Goal: Transaction & Acquisition: Download file/media

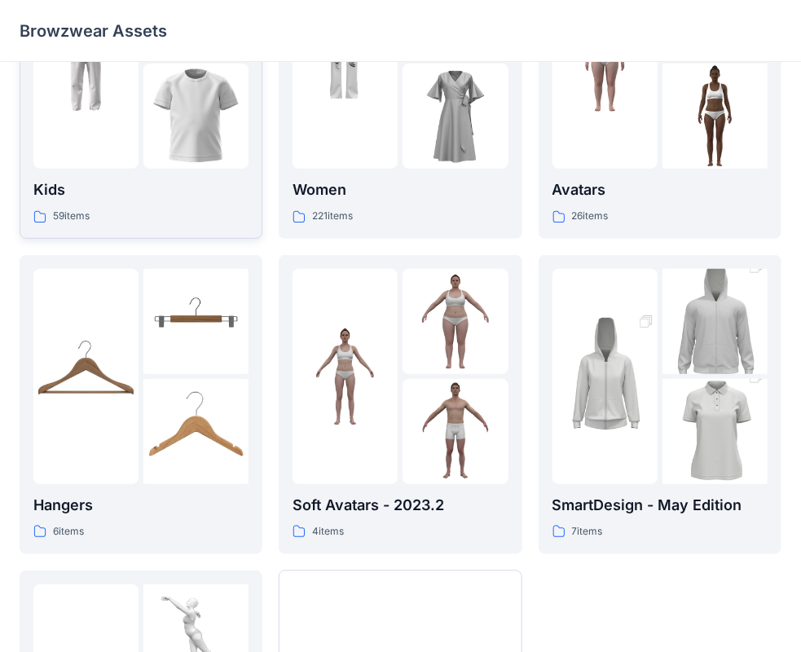
scroll to position [78, 0]
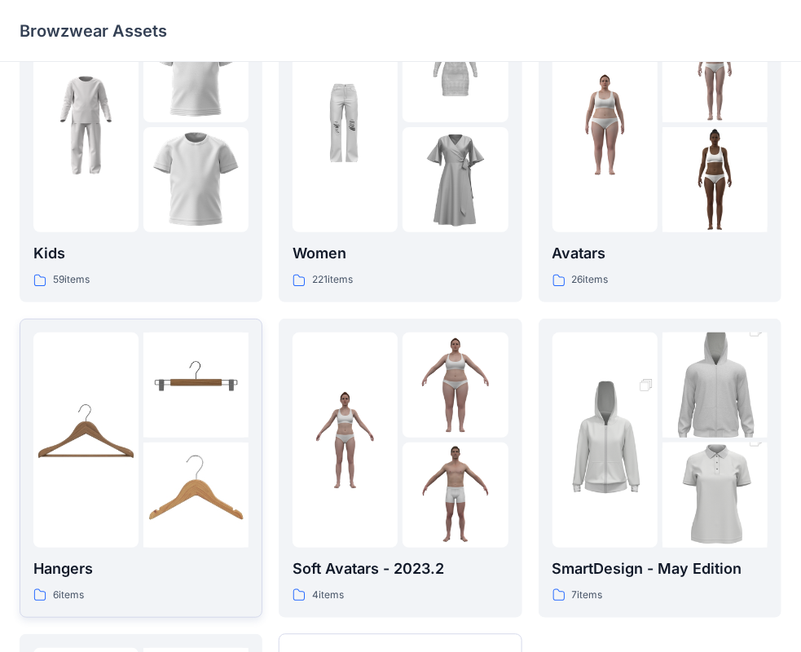
click at [165, 411] on img at bounding box center [195, 384] width 105 height 105
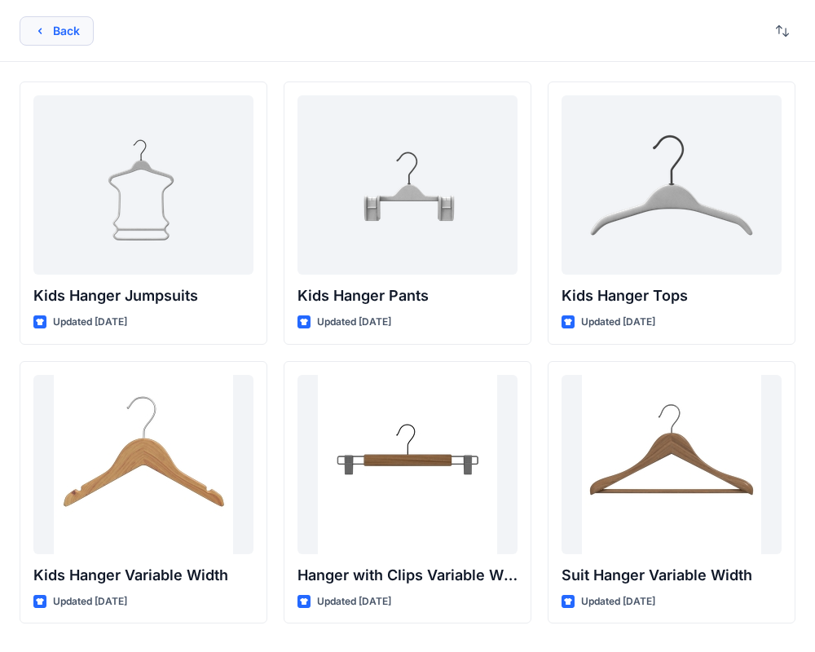
click at [32, 30] on button "Back" at bounding box center [57, 30] width 74 height 29
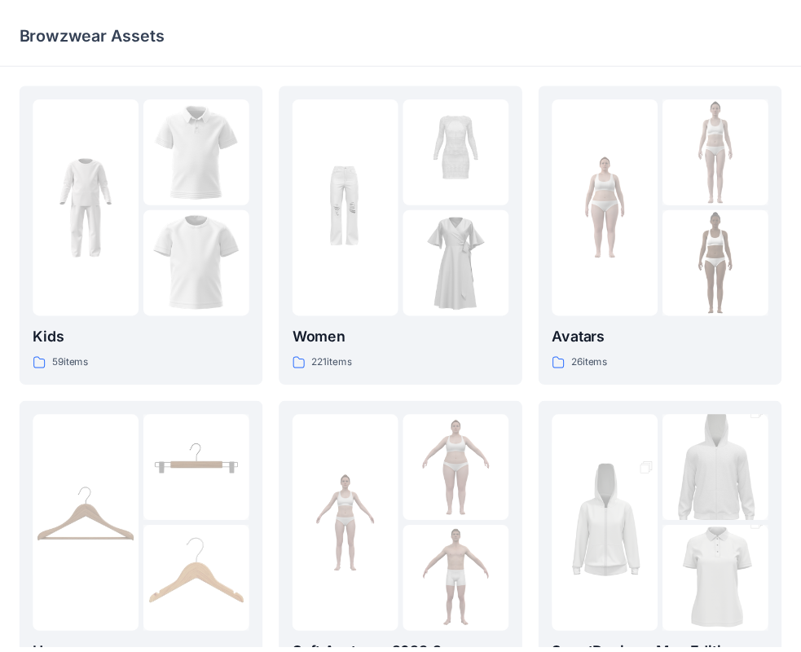
scroll to position [78, 0]
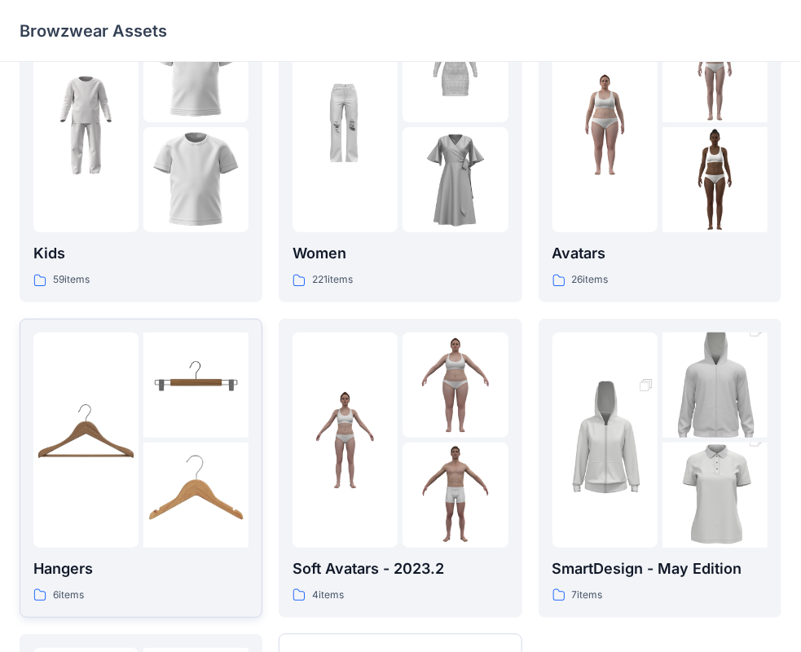
click at [136, 368] on div at bounding box center [85, 439] width 105 height 215
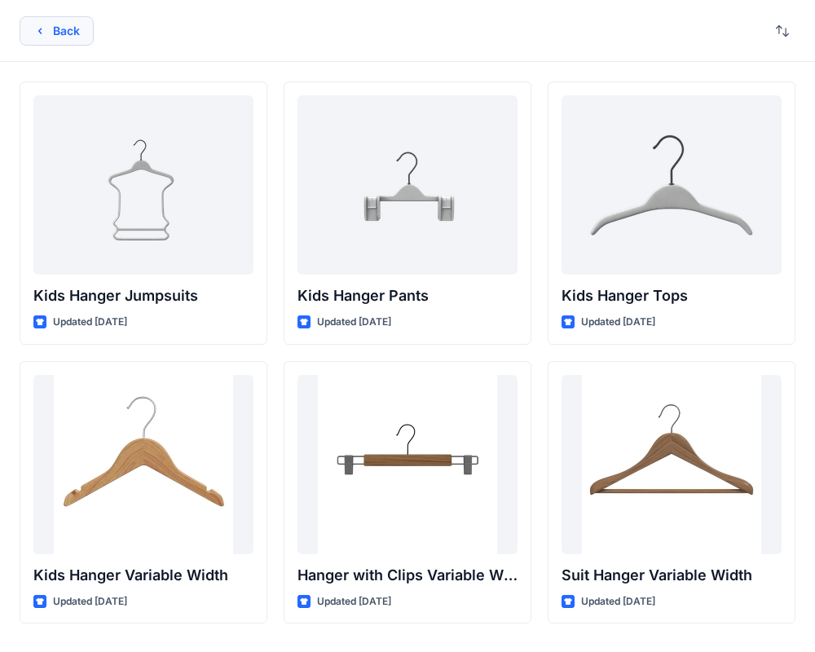
click at [45, 40] on button "Back" at bounding box center [57, 30] width 74 height 29
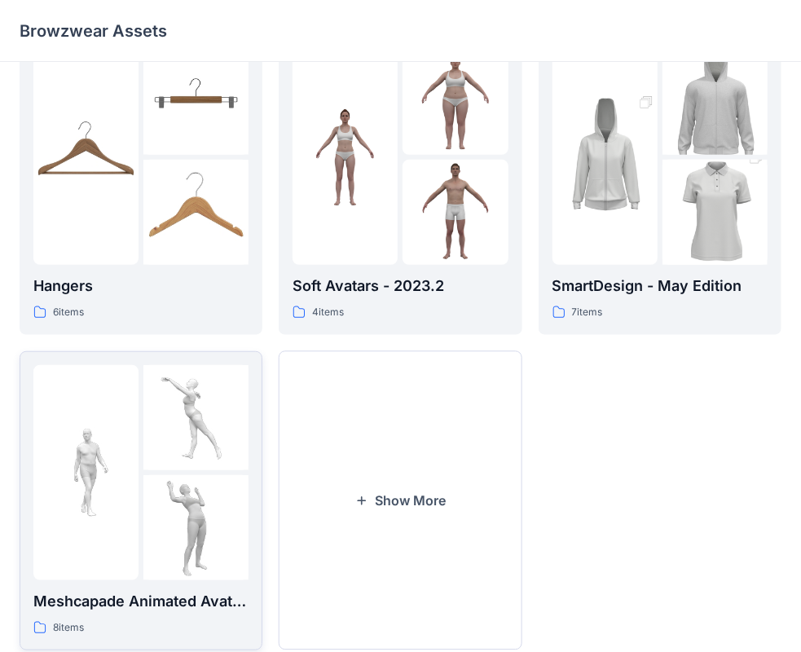
scroll to position [404, 0]
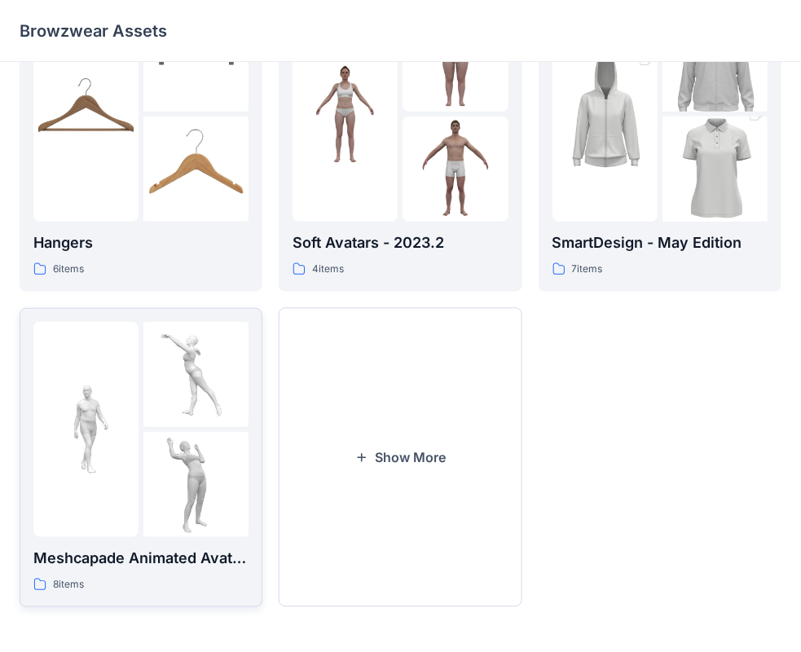
click at [171, 437] on img at bounding box center [195, 484] width 105 height 105
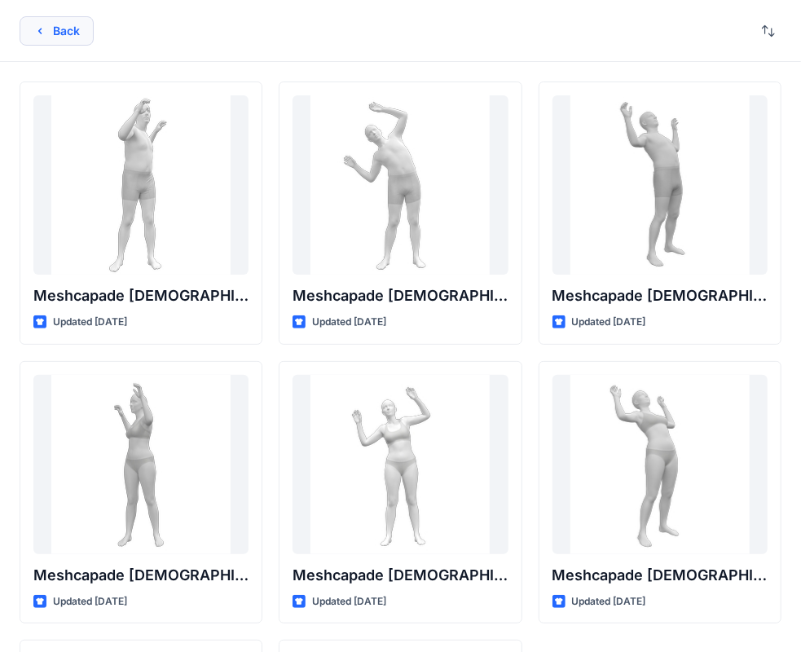
click at [41, 34] on icon "button" at bounding box center [39, 30] width 13 height 13
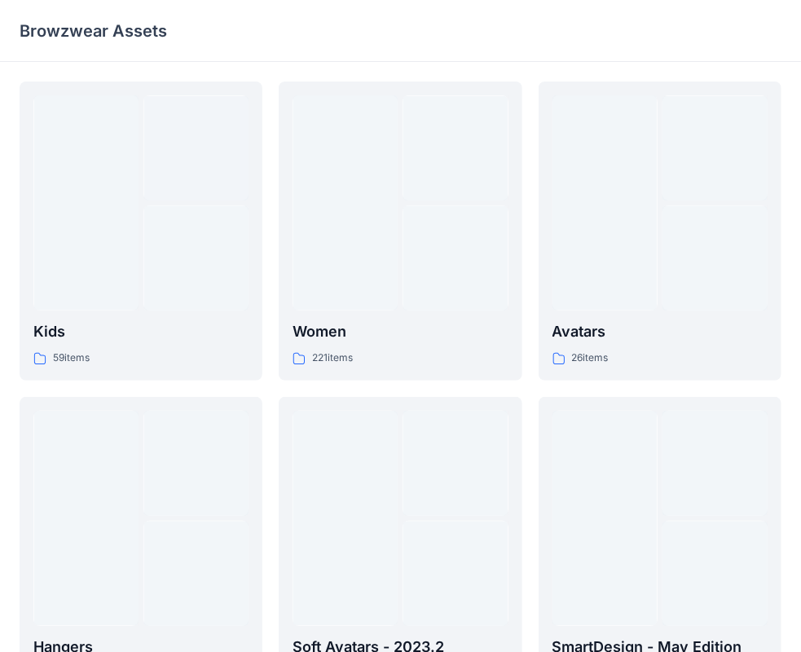
scroll to position [404, 0]
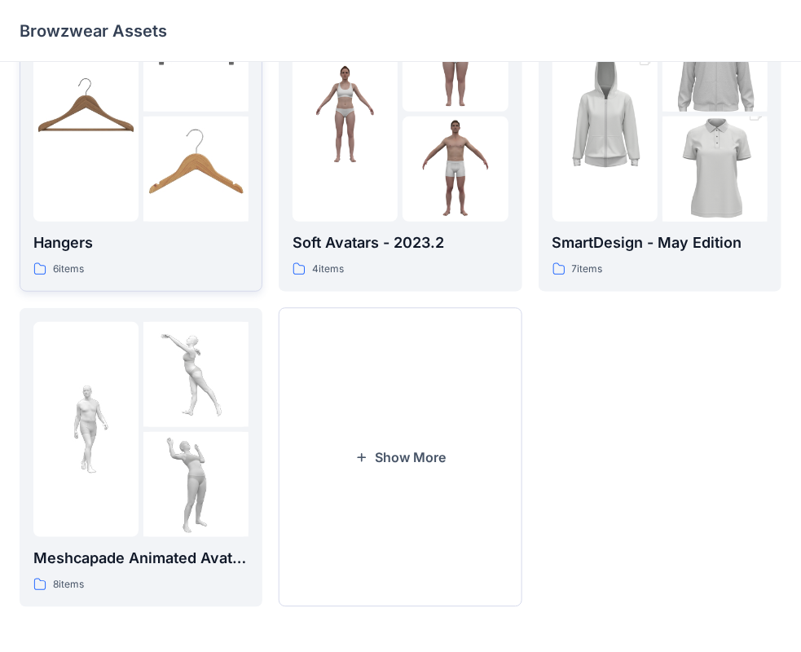
click at [121, 172] on div at bounding box center [85, 114] width 105 height 215
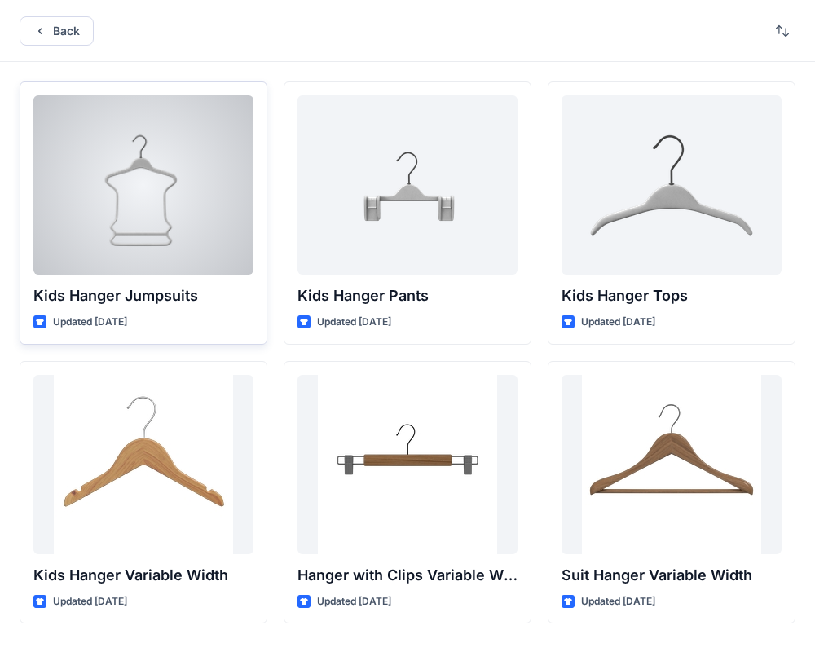
click at [125, 192] on div at bounding box center [143, 184] width 220 height 179
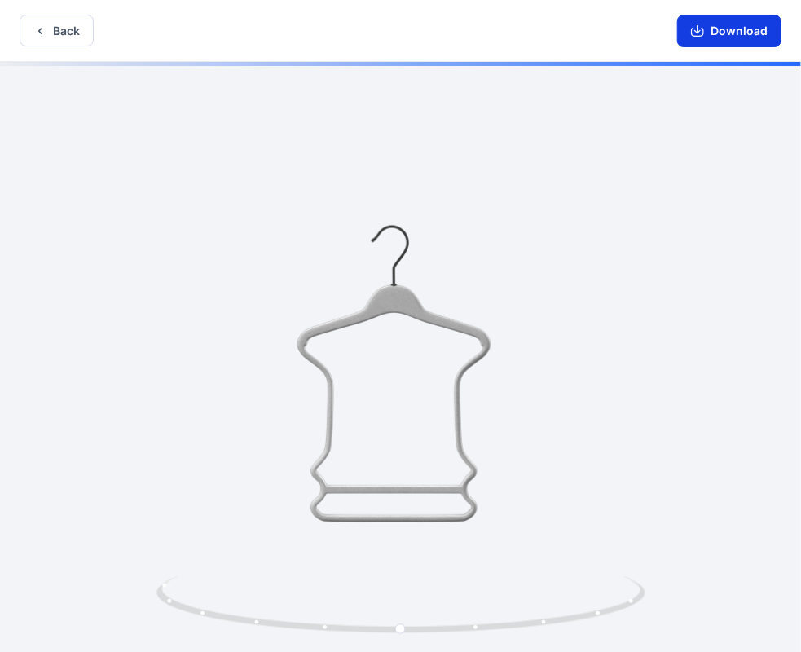
click at [687, 35] on button "Download" at bounding box center [729, 31] width 104 height 33
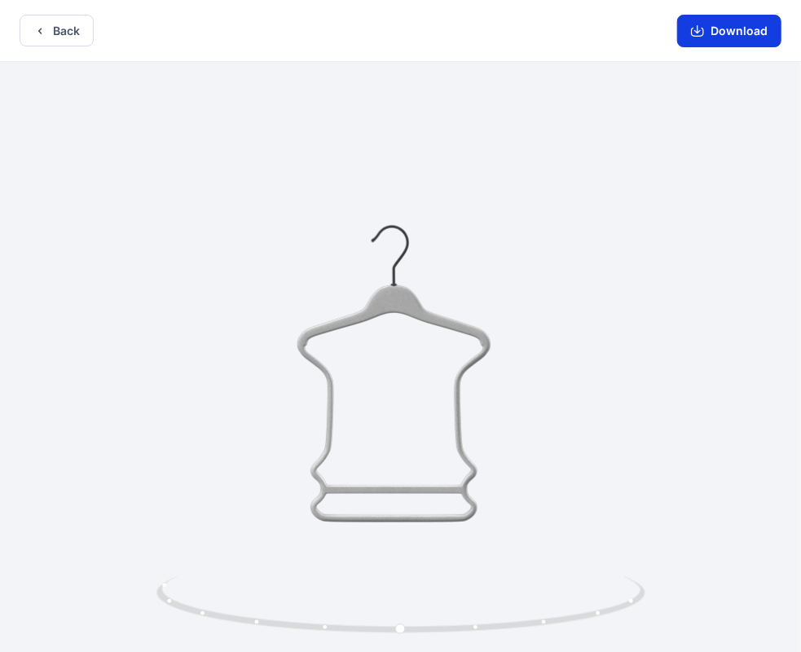
click at [720, 39] on button "Download" at bounding box center [729, 31] width 104 height 33
